Goal: Task Accomplishment & Management: Manage account settings

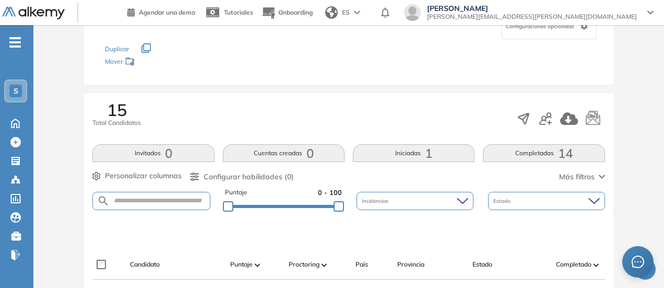
scroll to position [157, 0]
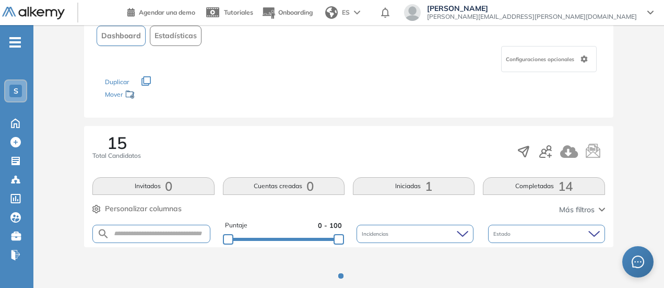
scroll to position [103, 0]
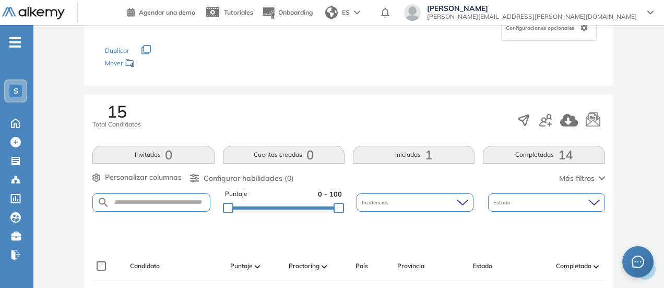
click at [432, 162] on button "Iniciadas 1" at bounding box center [414, 155] width 122 height 18
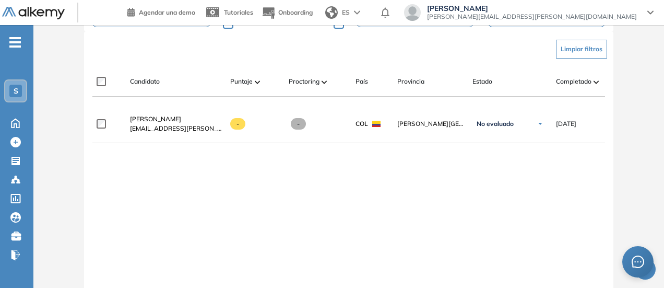
scroll to position [250, 0]
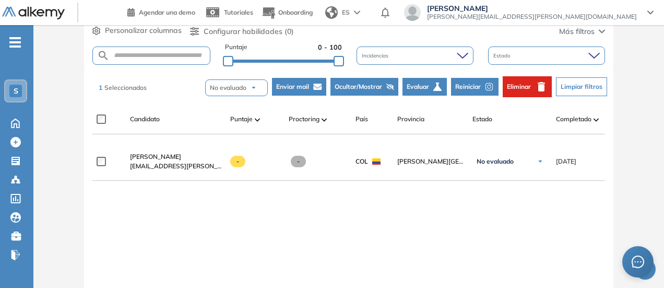
click at [289, 86] on span "Enviar mail" at bounding box center [292, 86] width 33 height 9
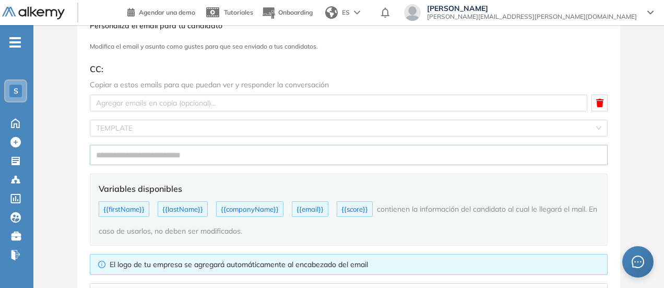
scroll to position [62, 0]
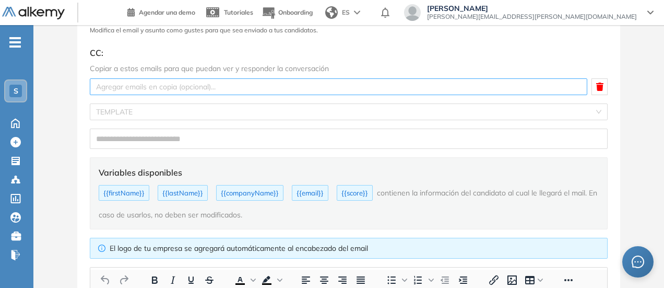
click at [556, 84] on div at bounding box center [338, 86] width 492 height 13
click at [556, 86] on div at bounding box center [338, 86] width 492 height 13
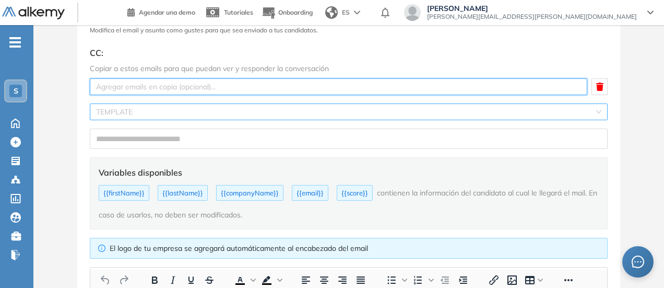
click at [206, 108] on input "search" at bounding box center [345, 112] width 498 height 16
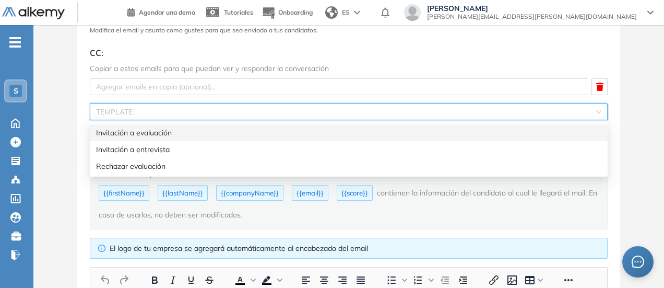
click at [189, 131] on div "Invitación a evaluación" at bounding box center [349, 132] width 506 height 11
type input "**********"
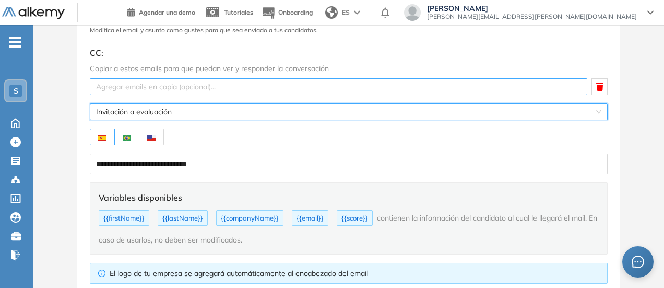
click at [126, 89] on div at bounding box center [338, 86] width 492 height 13
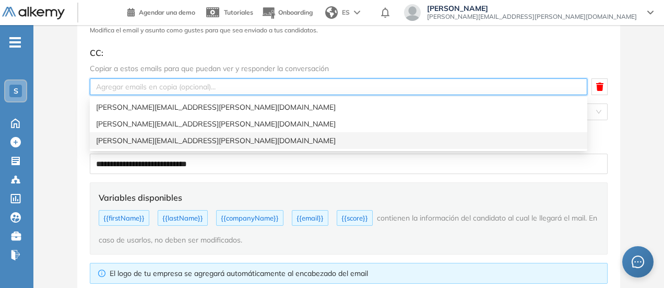
click at [135, 141] on div "[PERSON_NAME][EMAIL_ADDRESS][PERSON_NAME][DOMAIN_NAME]" at bounding box center [338, 140] width 485 height 11
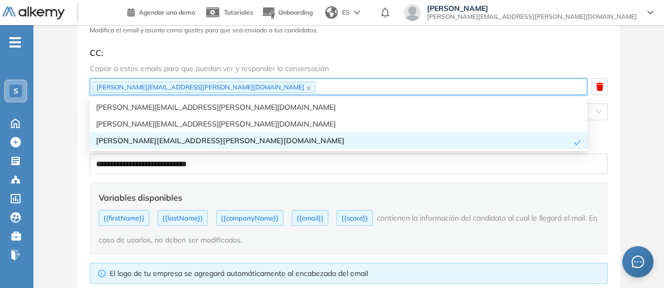
click at [208, 139] on div "[PERSON_NAME][EMAIL_ADDRESS][PERSON_NAME][DOMAIN_NAME]" at bounding box center [335, 140] width 478 height 11
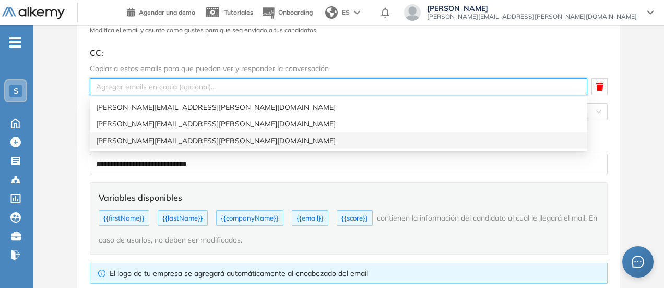
click at [147, 140] on div "[PERSON_NAME][EMAIL_ADDRESS][PERSON_NAME][DOMAIN_NAME]" at bounding box center [338, 140] width 485 height 11
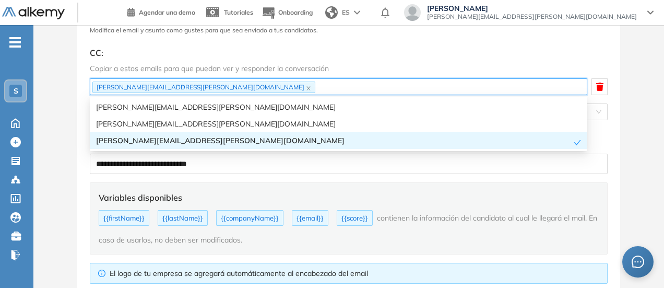
click at [634, 153] on div "**********" at bounding box center [348, 267] width 631 height 567
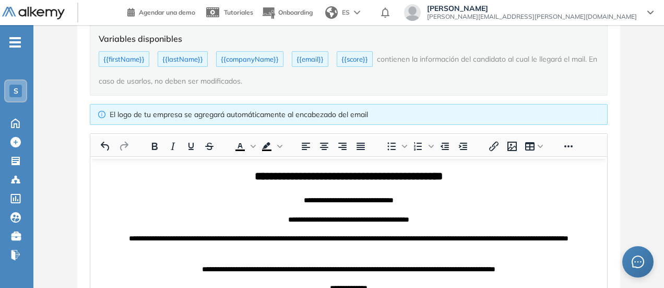
scroll to position [323, 0]
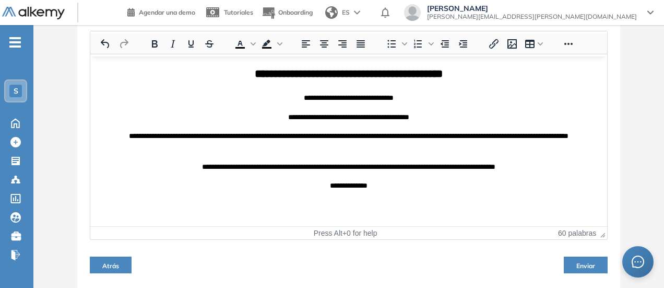
click at [584, 266] on span "Enviar" at bounding box center [586, 266] width 19 height 8
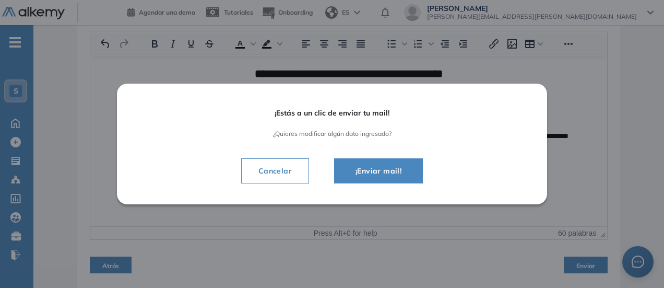
click at [371, 169] on span "¡Enviar mail!" at bounding box center [378, 171] width 63 height 13
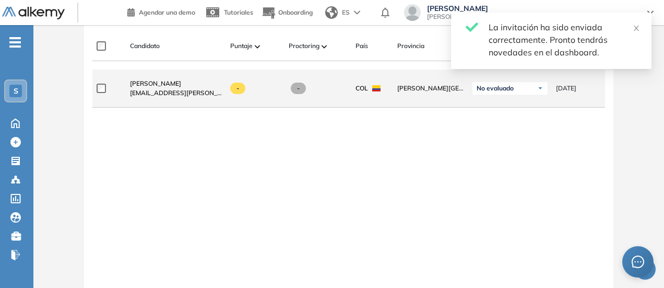
click at [177, 97] on span "[EMAIL_ADDRESS][PERSON_NAME][DOMAIN_NAME]" at bounding box center [176, 92] width 92 height 9
click at [155, 80] on div "ISABELA BLANDON isabela.blandon@siigo.com" at bounding box center [172, 89] width 100 height 36
click at [154, 85] on span "[PERSON_NAME]" at bounding box center [155, 83] width 51 height 8
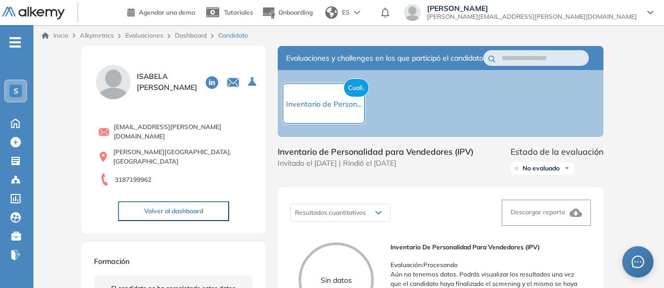
click at [329, 119] on div "Cuali. Inventario de Person..." at bounding box center [324, 104] width 84 height 42
click at [341, 103] on div "Cuali. Inventario de Person..." at bounding box center [324, 104] width 84 height 42
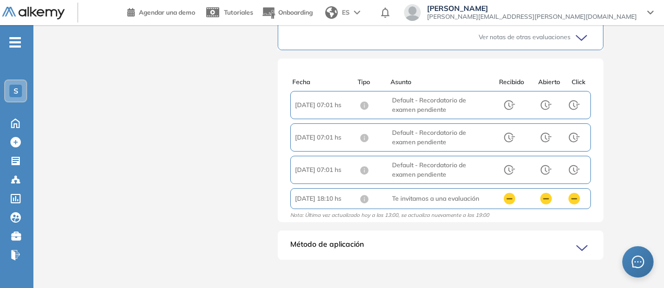
scroll to position [539, 0]
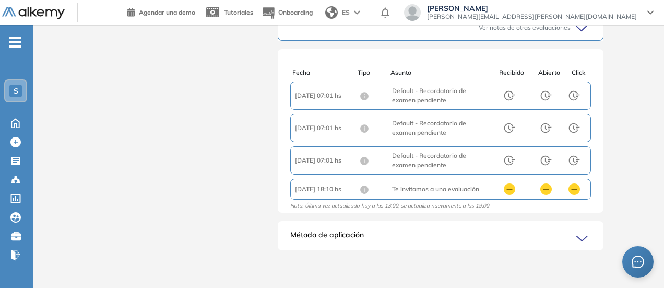
click at [588, 238] on icon at bounding box center [584, 238] width 15 height 15
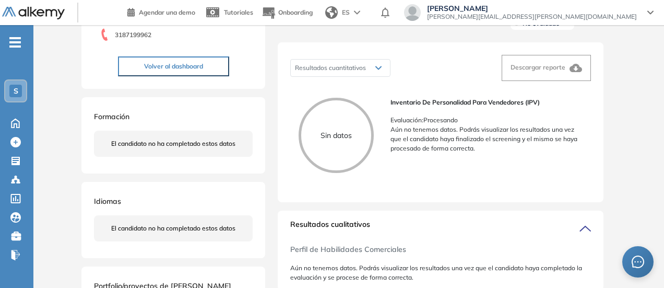
scroll to position [0, 0]
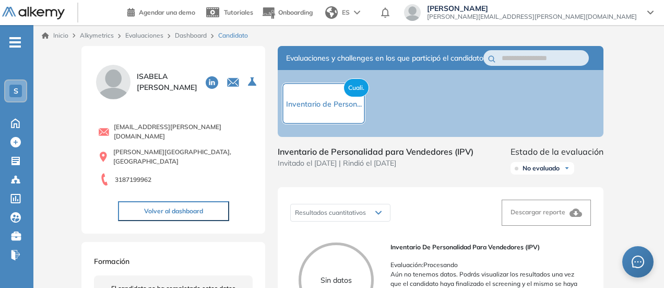
click at [356, 96] on span "Cuali." at bounding box center [357, 87] width 26 height 19
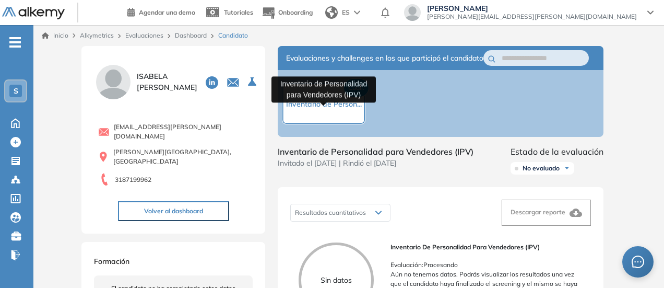
click at [337, 109] on span "Inventario de Person..." at bounding box center [324, 103] width 76 height 9
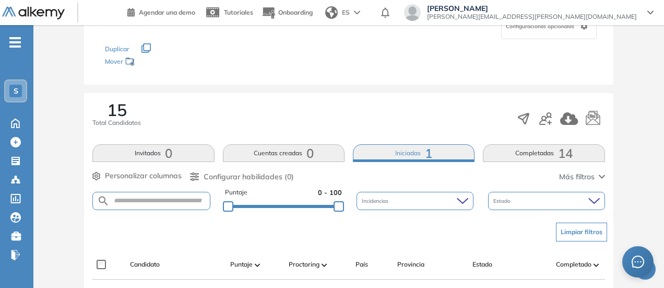
click at [544, 153] on button "Completadas 14" at bounding box center [544, 153] width 122 height 18
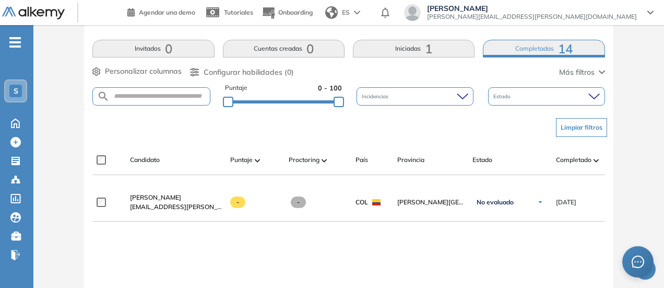
click at [545, 50] on button "Completadas 14" at bounding box center [544, 49] width 122 height 18
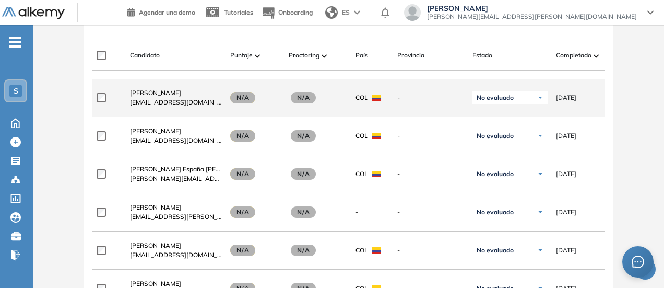
click at [156, 94] on span "[PERSON_NAME] [PERSON_NAME]" at bounding box center [155, 93] width 51 height 8
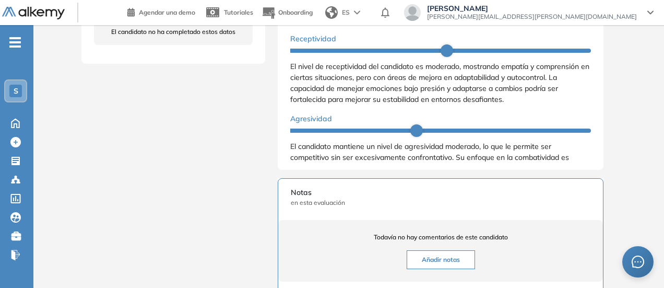
scroll to position [301, 0]
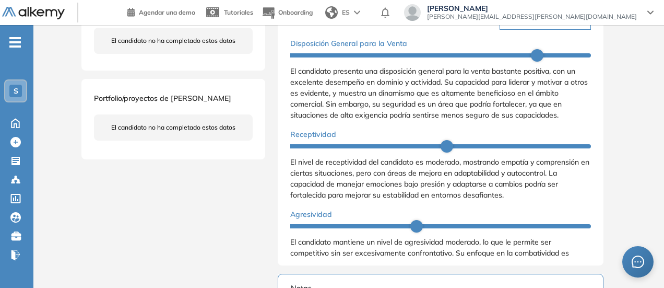
drag, startPoint x: 416, startPoint y: 234, endPoint x: 483, endPoint y: 236, distance: 66.3
click at [483, 228] on div at bounding box center [440, 226] width 301 height 4
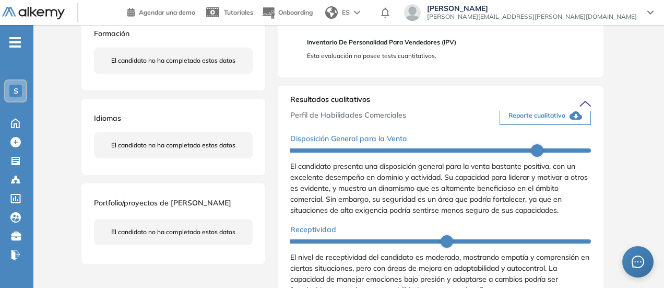
scroll to position [0, 0]
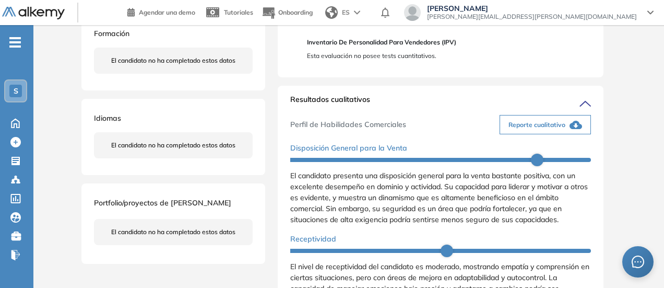
click at [556, 130] on span "Reporte cualitativo" at bounding box center [537, 124] width 57 height 9
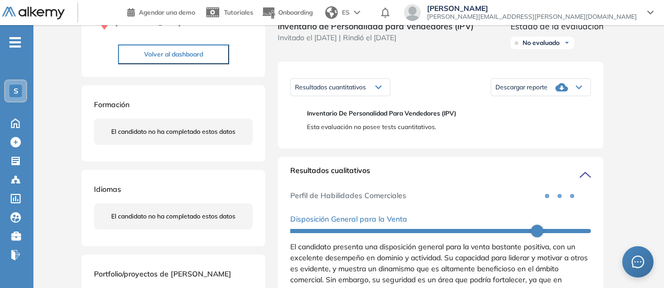
scroll to position [92, 0]
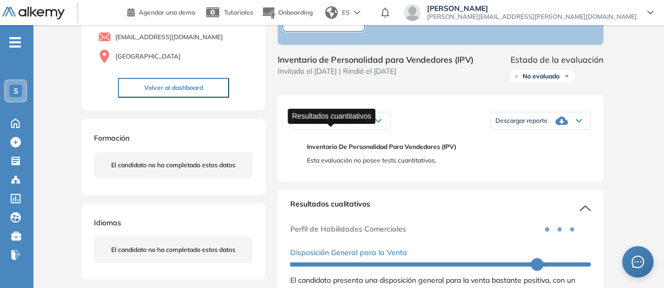
click at [336, 124] on span "Resultados cuantitativos" at bounding box center [330, 120] width 71 height 8
click at [366, 124] on span "Resultados cuantitativos" at bounding box center [330, 120] width 71 height 8
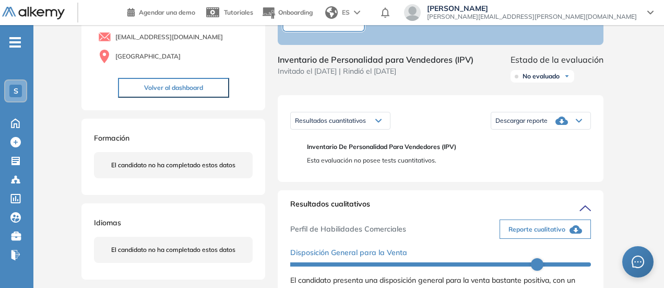
click at [519, 126] on div "Descargar reporte" at bounding box center [540, 120] width 99 height 21
click at [544, 137] on li "Descargar informe completo" at bounding box center [534, 131] width 77 height 10
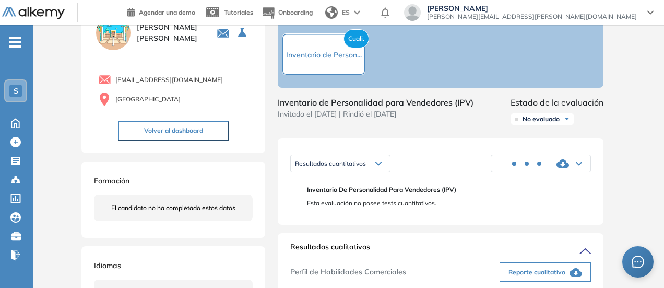
scroll to position [0, 0]
